Goal: Task Accomplishment & Management: Complete application form

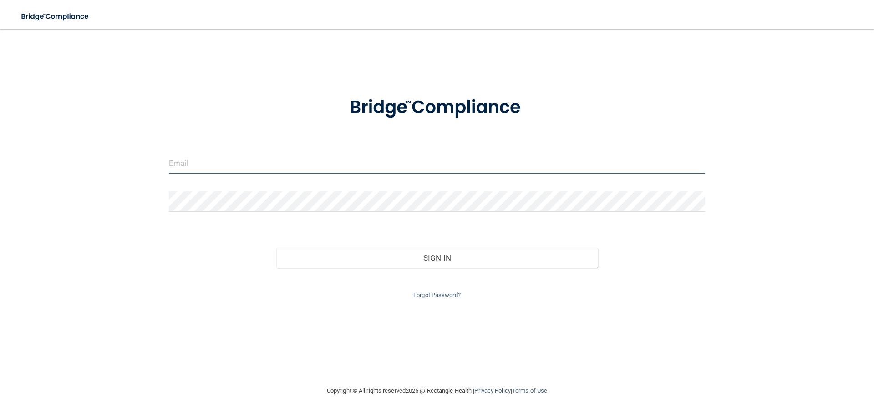
click at [255, 166] on input "email" at bounding box center [437, 163] width 536 height 20
type input "[PERSON_NAME][EMAIL_ADDRESS][DOMAIN_NAME]"
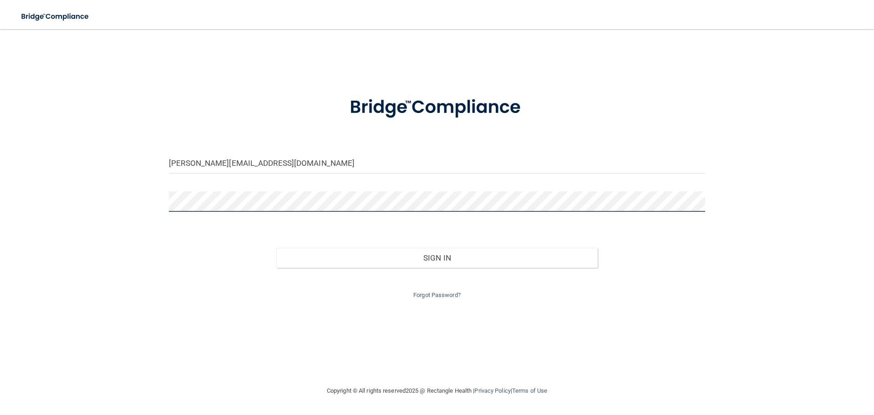
click at [276, 248] on button "Sign In" at bounding box center [437, 258] width 322 height 20
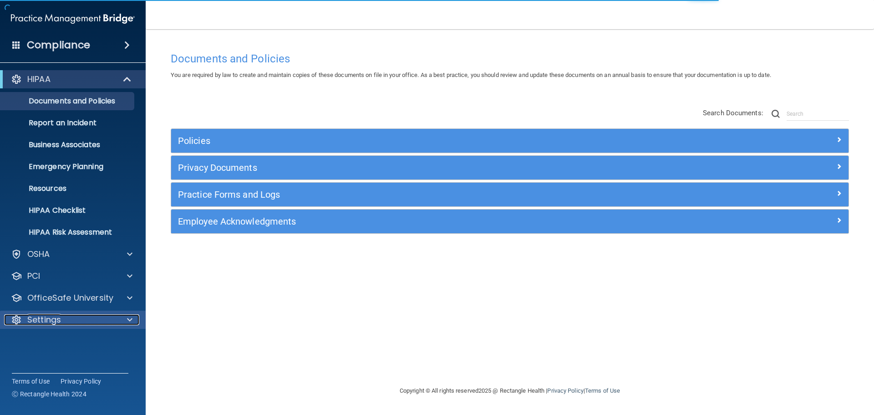
click at [128, 319] on span at bounding box center [129, 319] width 5 height 11
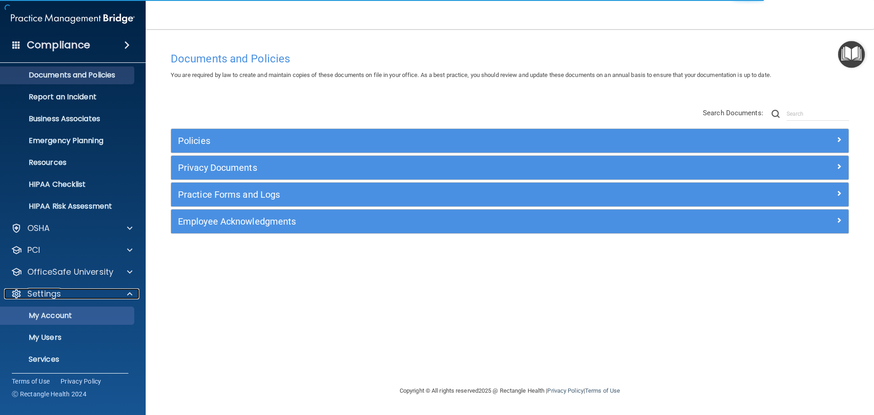
scroll to position [51, 0]
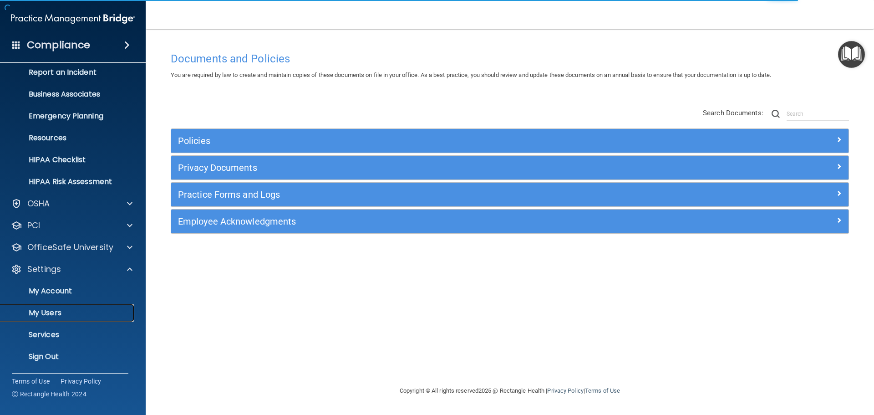
click at [44, 312] on p "My Users" at bounding box center [68, 312] width 124 height 9
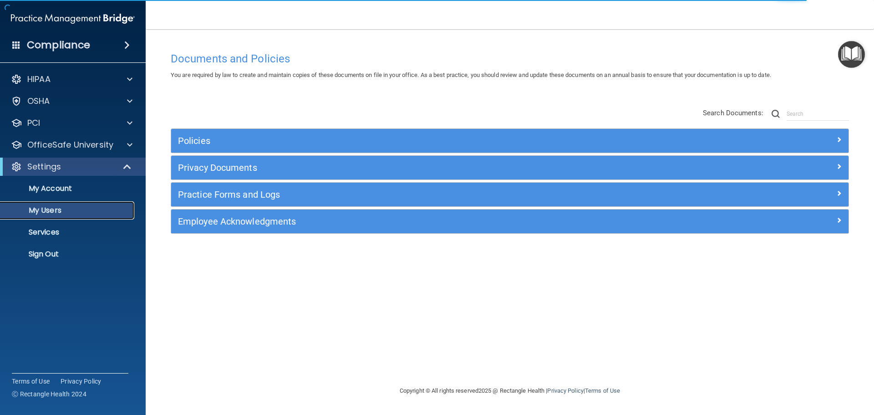
select select "20"
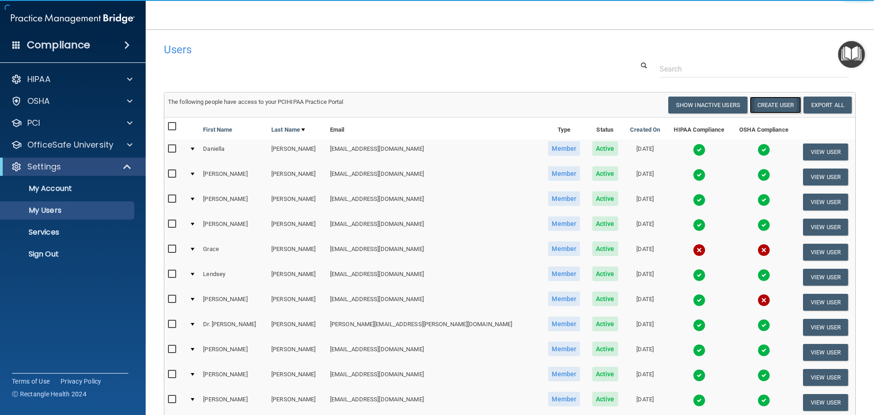
click at [764, 103] on button "Create User" at bounding box center [775, 105] width 51 height 17
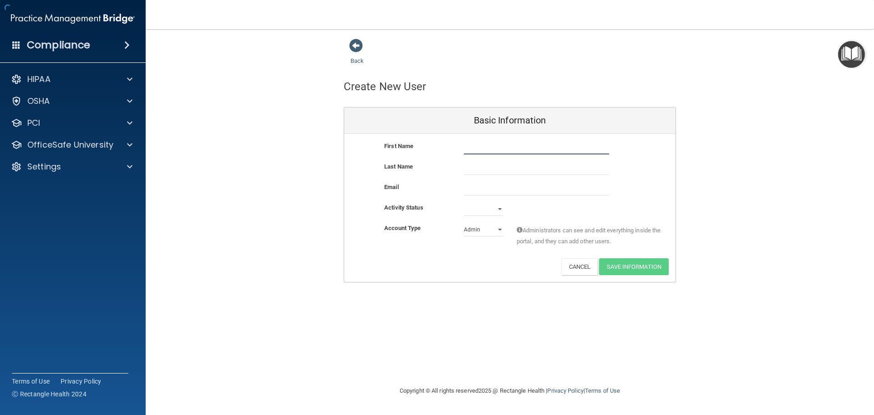
click at [483, 148] on input "text" at bounding box center [536, 148] width 145 height 14
type input "[PERSON_NAME]"
paste input "[EMAIL_ADDRESS][DOMAIN_NAME]"
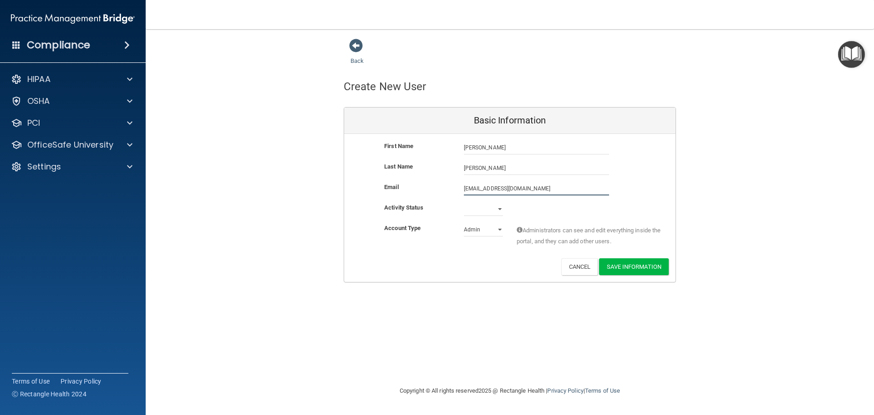
type input "[EMAIL_ADDRESS][DOMAIN_NAME]"
click at [501, 209] on select "Active Inactive" at bounding box center [483, 209] width 39 height 14
select select "active"
click at [464, 202] on select "Active Inactive" at bounding box center [483, 209] width 39 height 14
click at [494, 228] on select "Admin Member" at bounding box center [483, 230] width 39 height 14
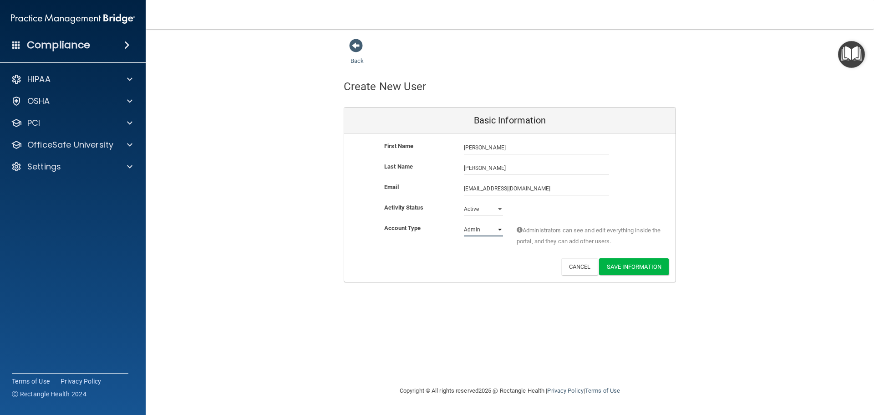
select select "practice_member"
click at [464, 223] on select "Admin Member" at bounding box center [483, 230] width 39 height 14
click at [652, 267] on button "Save Information" at bounding box center [634, 266] width 70 height 17
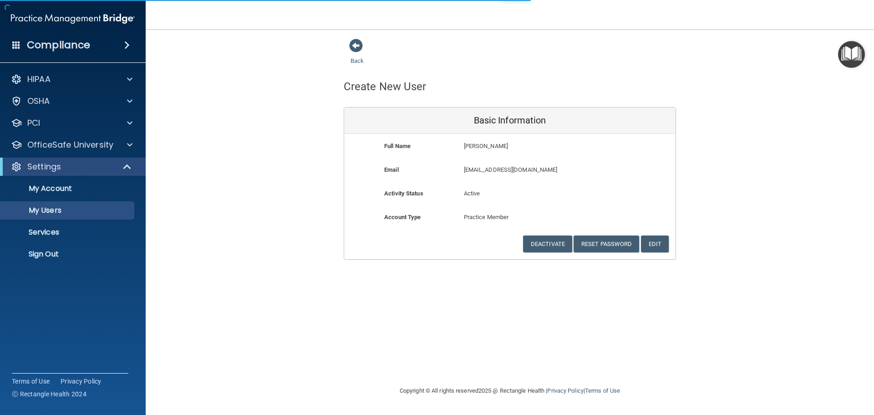
drag, startPoint x: 355, startPoint y: 43, endPoint x: 349, endPoint y: 37, distance: 8.4
click at [355, 43] on span at bounding box center [356, 46] width 14 height 14
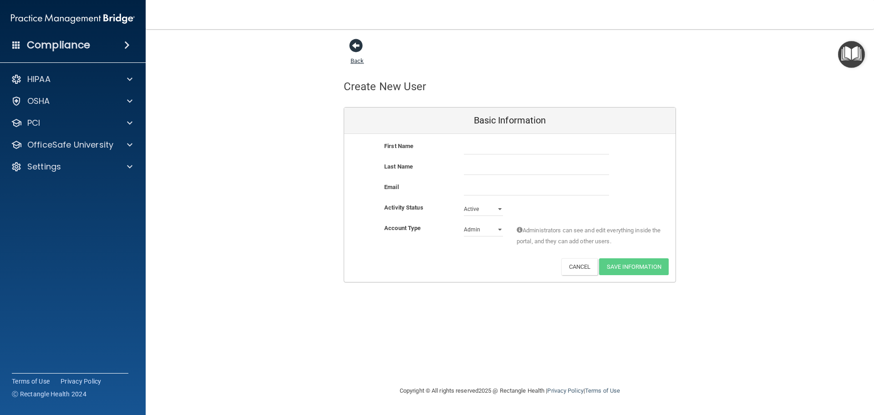
click at [357, 46] on span at bounding box center [356, 46] width 14 height 14
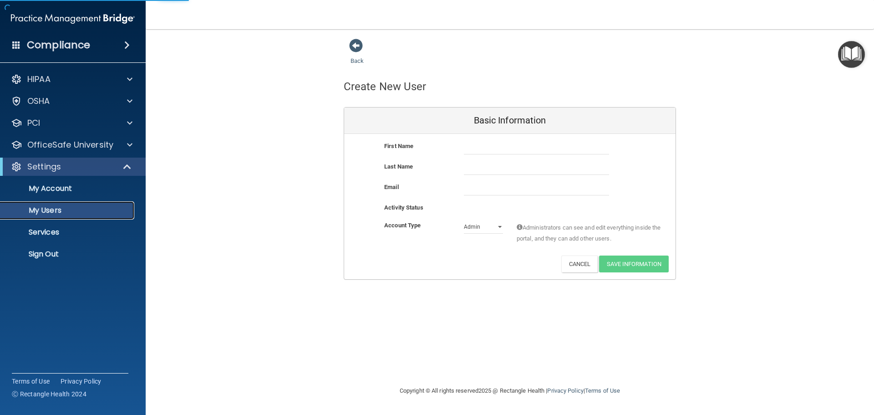
click at [45, 213] on p "My Users" at bounding box center [68, 210] width 124 height 9
select select "20"
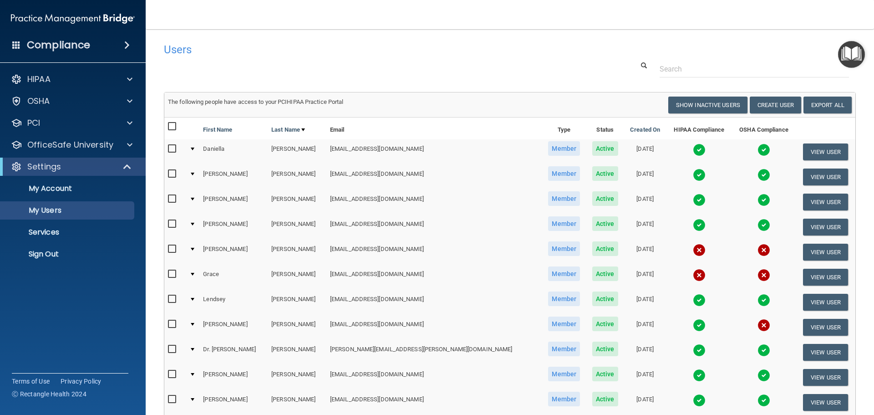
click at [173, 249] on input "checkbox" at bounding box center [173, 248] width 10 height 7
checkbox input "true"
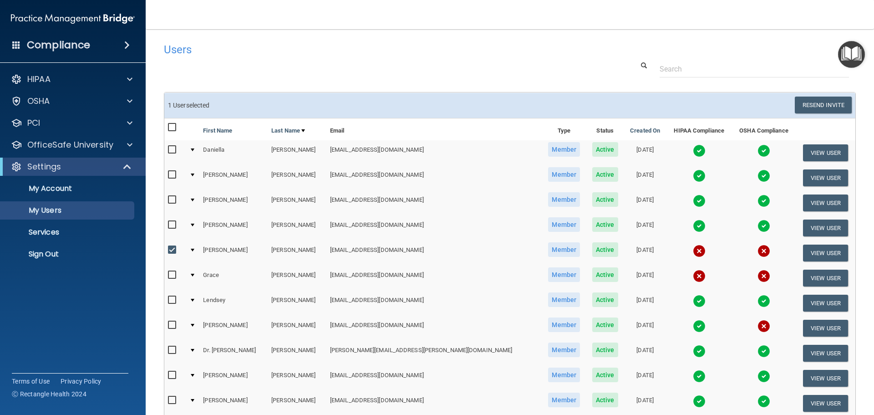
click at [494, 87] on div "Users Success! New user created. × Error! The user couldn't be created. × Succe…" at bounding box center [510, 371] width 692 height 666
